Goal: Information Seeking & Learning: Learn about a topic

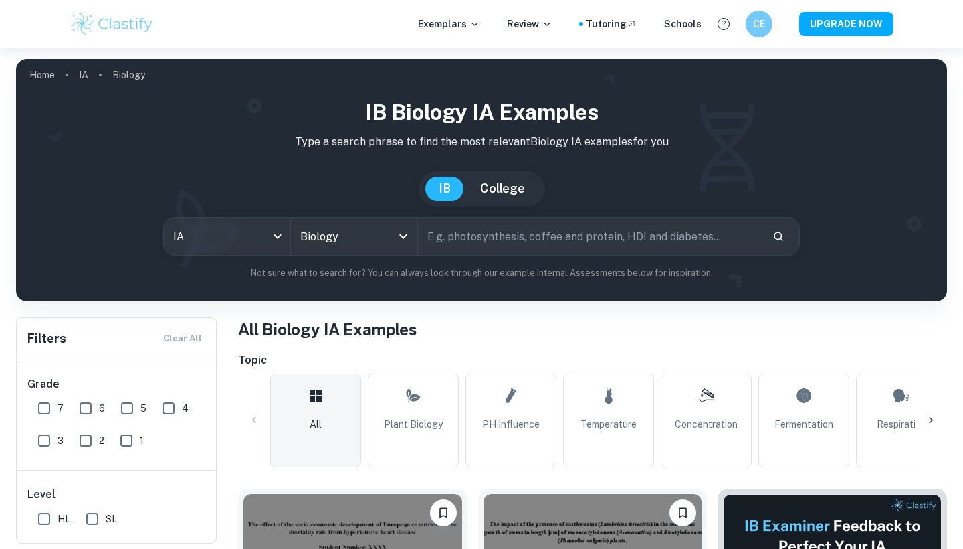
click at [448, 231] on input "text" at bounding box center [590, 235] width 344 height 37
type input "bio IA srurcture"
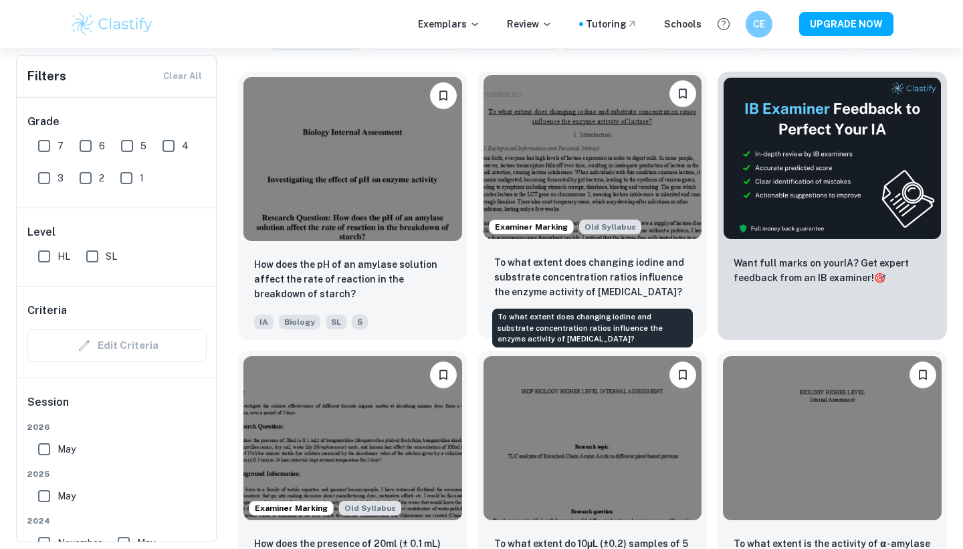
scroll to position [516, 0]
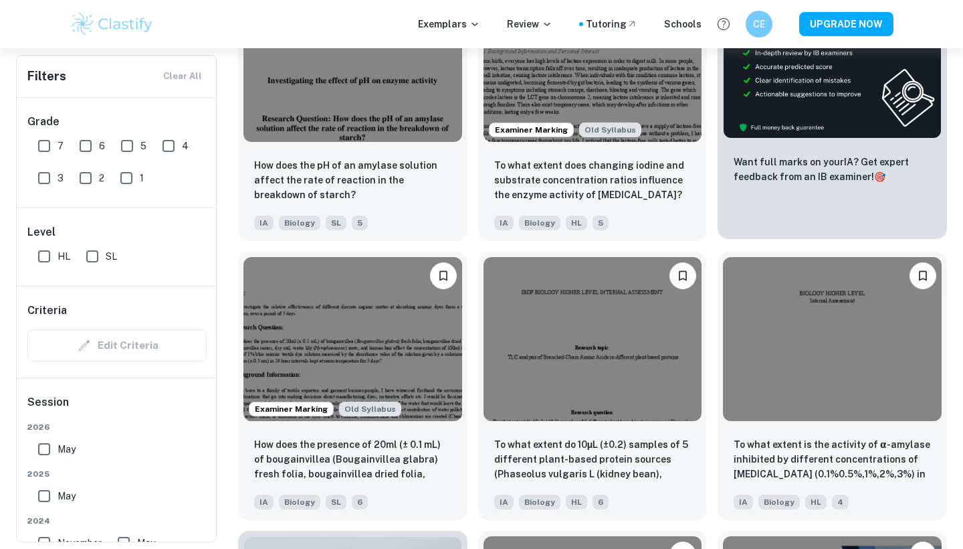
click at [801, 142] on div at bounding box center [832, 57] width 229 height 173
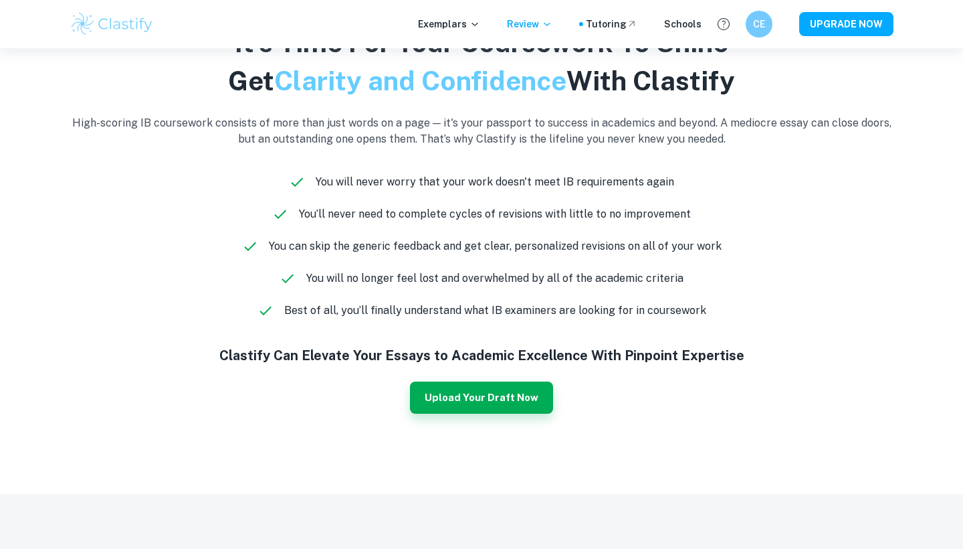
scroll to position [1244, 0]
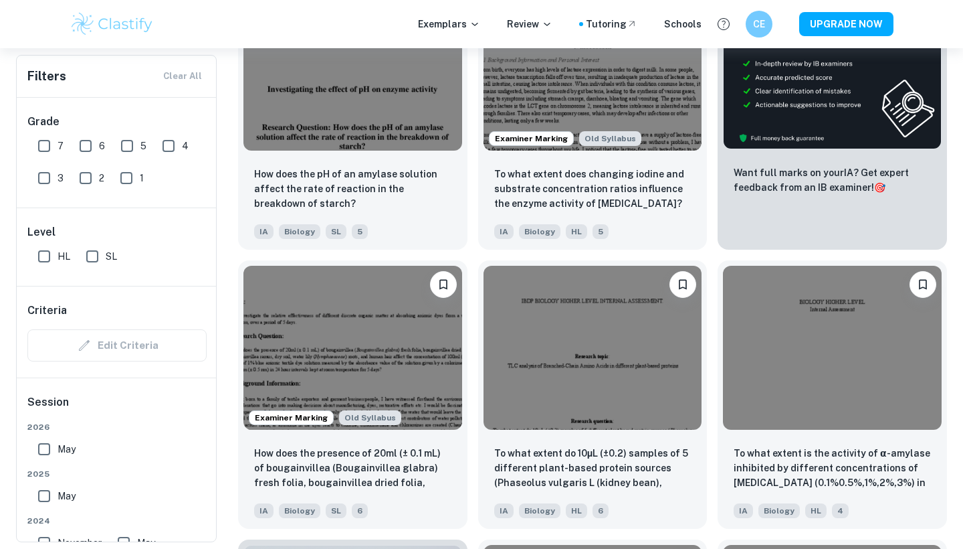
scroll to position [327, 0]
